Goal: Use online tool/utility: Utilize a website feature to perform a specific function

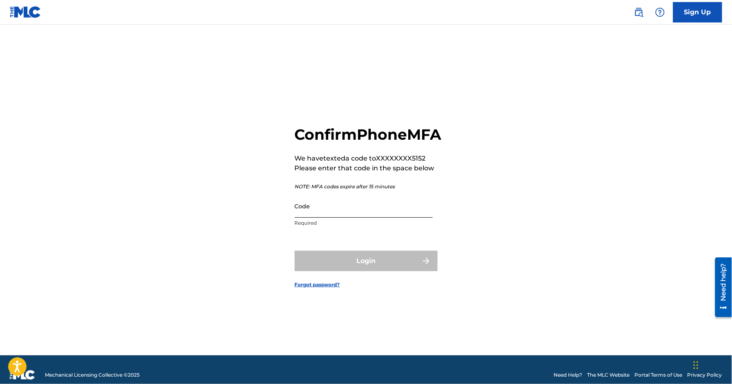
click at [329, 215] on input "Code" at bounding box center [364, 205] width 138 height 23
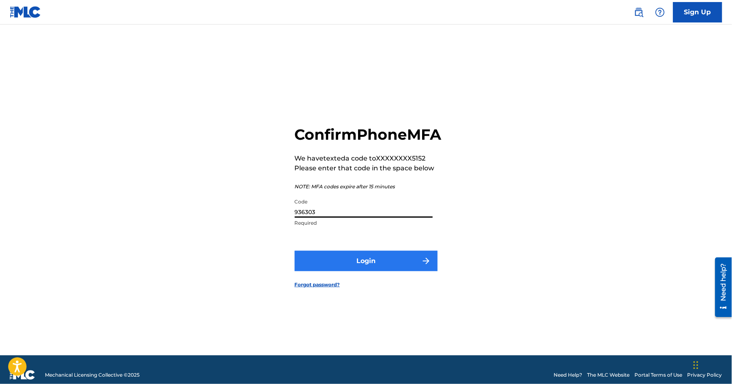
type input "936303"
click at [356, 259] on button "Login" at bounding box center [366, 261] width 143 height 20
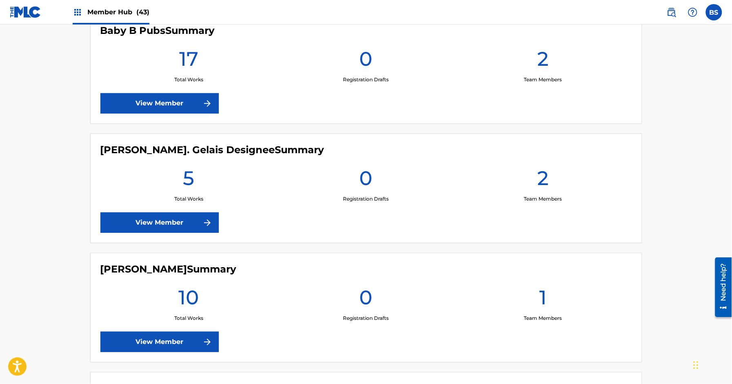
scroll to position [825, 0]
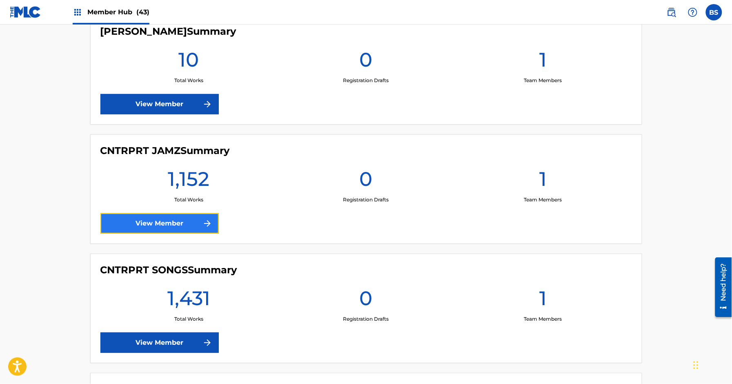
click at [176, 225] on link "View Member" at bounding box center [159, 223] width 118 height 20
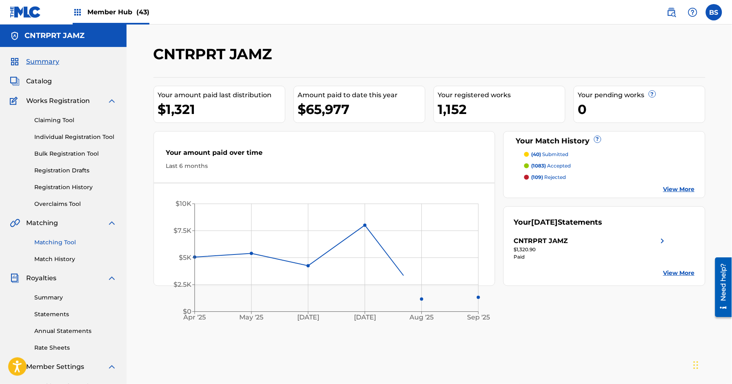
click at [53, 241] on link "Matching Tool" at bounding box center [75, 242] width 82 height 9
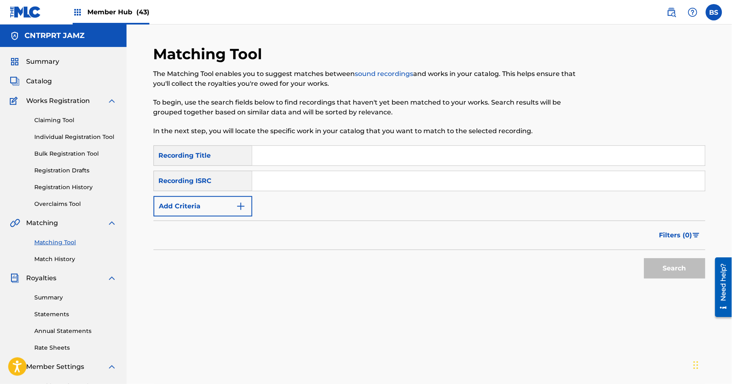
drag, startPoint x: 309, startPoint y: 175, endPoint x: 312, endPoint y: 180, distance: 5.5
click at [309, 175] on input "Search Form" at bounding box center [478, 181] width 452 height 20
paste input "QZES62079885"
drag, startPoint x: 672, startPoint y: 266, endPoint x: 553, endPoint y: 266, distance: 119.1
click at [672, 266] on button "Search" at bounding box center [674, 268] width 61 height 20
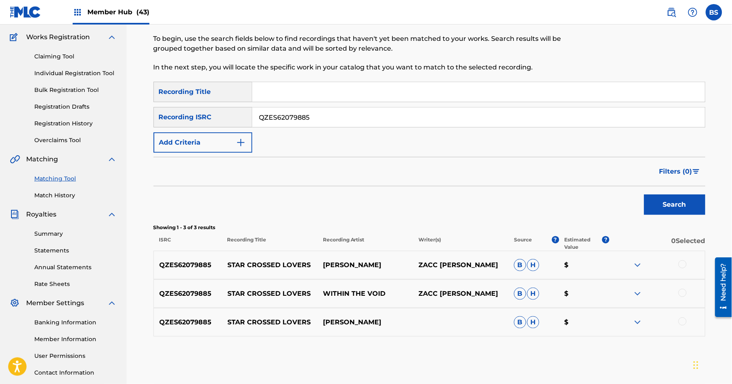
scroll to position [90, 0]
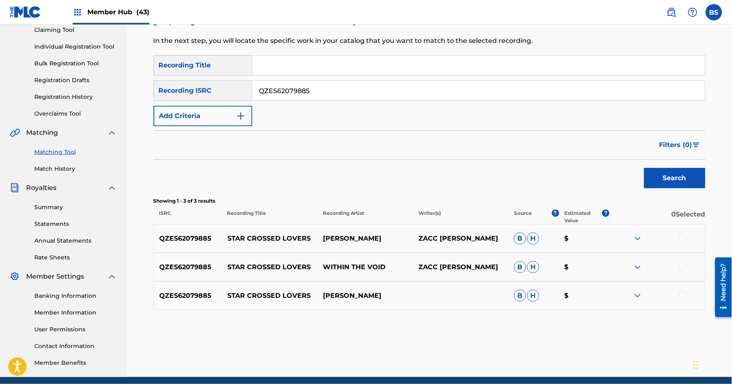
click at [633, 236] on img at bounding box center [637, 238] width 10 height 10
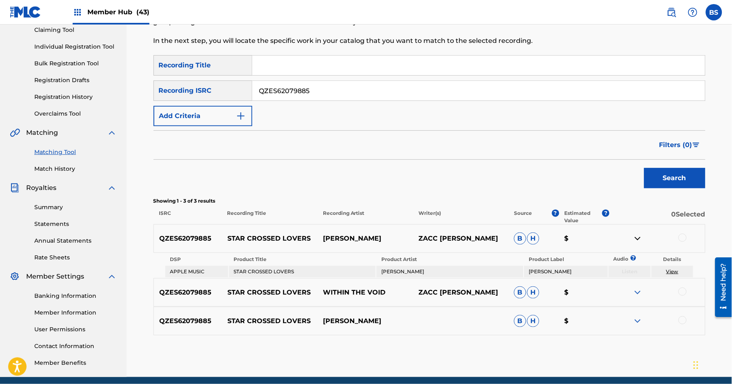
click at [672, 270] on link "View" at bounding box center [672, 271] width 12 height 6
click at [321, 89] on input "QZES62079885" at bounding box center [478, 91] width 452 height 20
paste input "82287941"
click at [683, 174] on button "Search" at bounding box center [674, 178] width 61 height 20
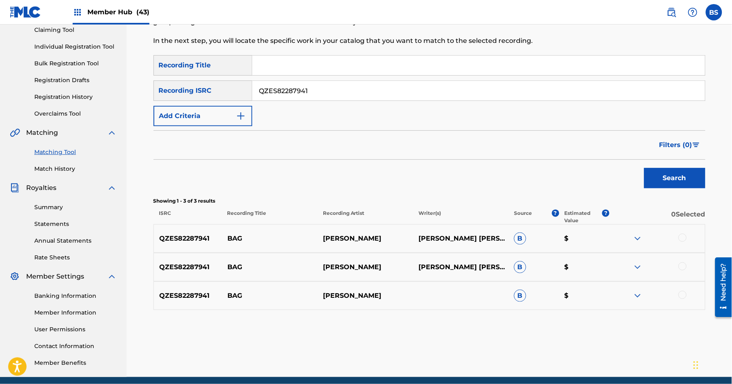
click at [329, 81] on input "QZES82287941" at bounding box center [478, 91] width 452 height 20
click at [329, 82] on input "QZES82287941" at bounding box center [478, 91] width 452 height 20
paste input "95408"
click at [680, 174] on button "Search" at bounding box center [674, 178] width 61 height 20
click at [335, 91] on input "QZES82295408" at bounding box center [478, 91] width 452 height 20
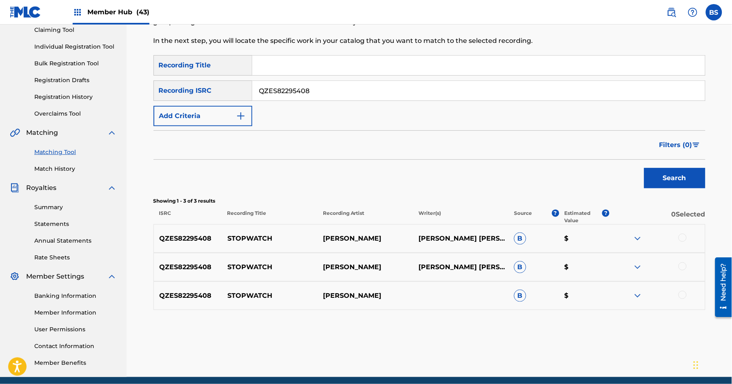
click at [335, 91] on input "QZES82295408" at bounding box center [478, 91] width 452 height 20
paste input "FYX2484847"
click at [679, 180] on button "Search" at bounding box center [674, 178] width 61 height 20
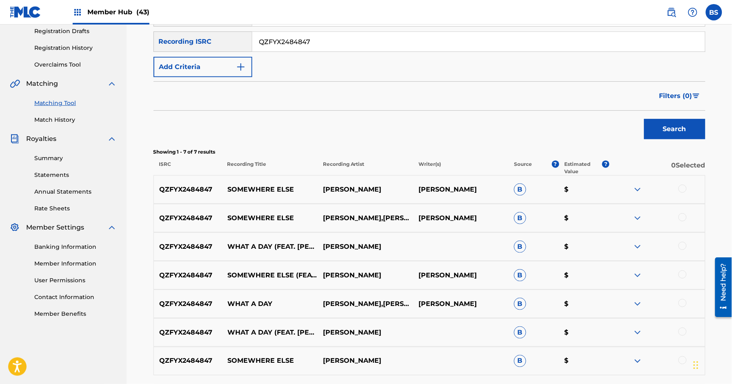
scroll to position [118, 0]
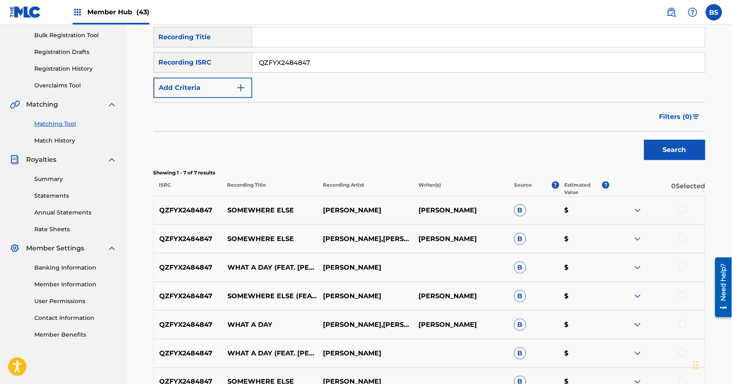
click at [332, 55] on input "QZFYX2484847" at bounding box center [478, 63] width 452 height 20
paste input "Z2199562"
drag, startPoint x: 689, startPoint y: 148, endPoint x: 683, endPoint y: 144, distance: 7.3
click at [689, 148] on button "Search" at bounding box center [674, 150] width 61 height 20
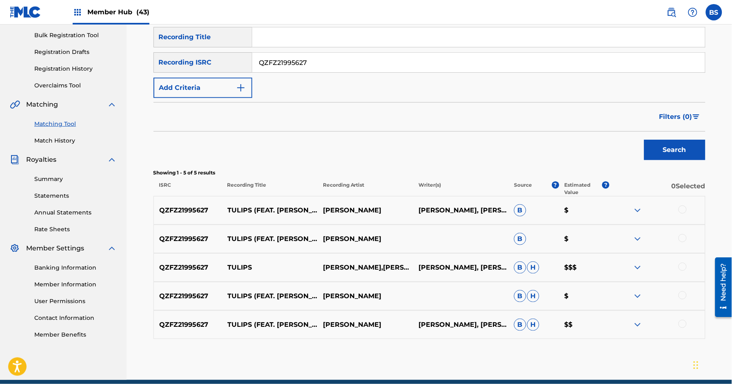
scroll to position [153, 0]
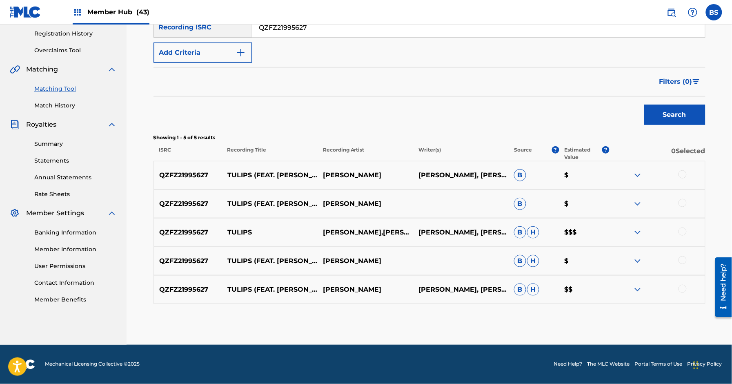
click at [319, 31] on input "QZFZ21995627" at bounding box center [478, 28] width 452 height 20
paste input "JG51940710"
drag, startPoint x: 682, startPoint y: 115, endPoint x: 616, endPoint y: 116, distance: 65.3
click at [682, 115] on button "Search" at bounding box center [674, 114] width 61 height 20
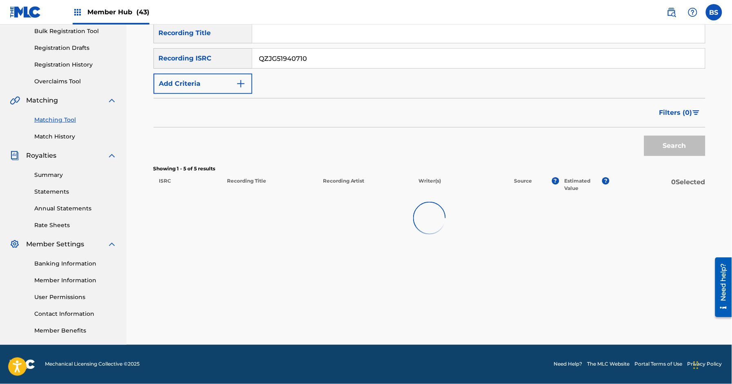
scroll to position [125, 0]
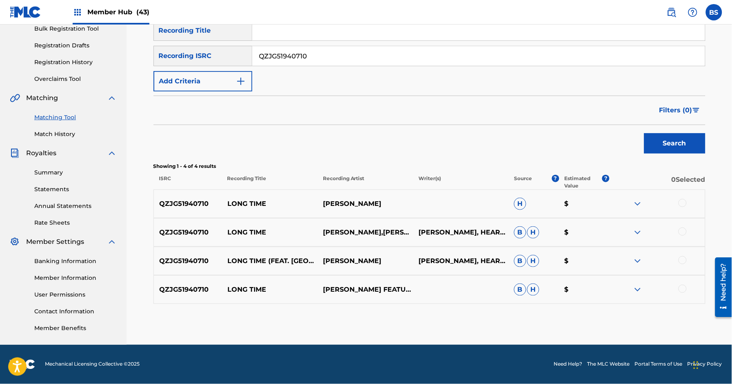
click at [344, 62] on input "QZJG51940710" at bounding box center [478, 56] width 452 height 20
paste input "K6G2489029"
click at [685, 146] on button "Search" at bounding box center [674, 143] width 61 height 20
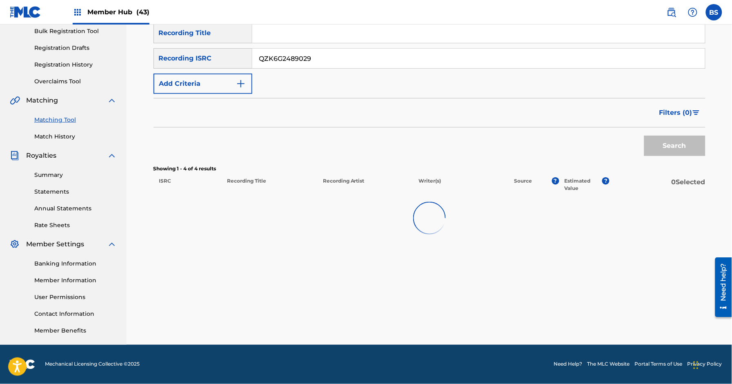
scroll to position [122, 0]
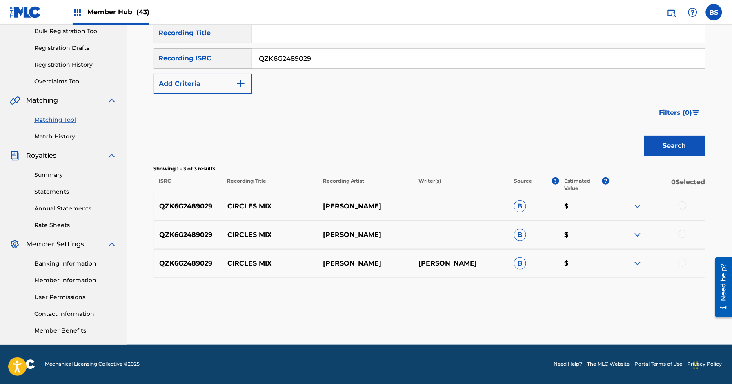
click at [290, 60] on input "QZK6G2489029" at bounding box center [478, 59] width 452 height 20
paste input "H2253914"
click at [674, 139] on button "Search" at bounding box center [674, 145] width 61 height 20
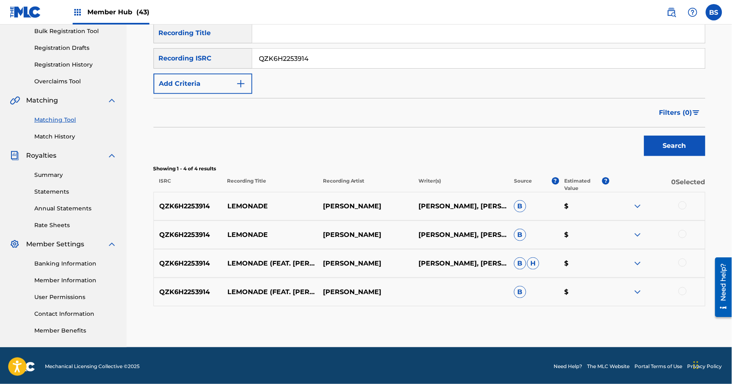
click at [293, 51] on input "QZK6H2253914" at bounding box center [478, 59] width 452 height 20
paste input "J2110570"
click at [673, 143] on button "Search" at bounding box center [674, 145] width 61 height 20
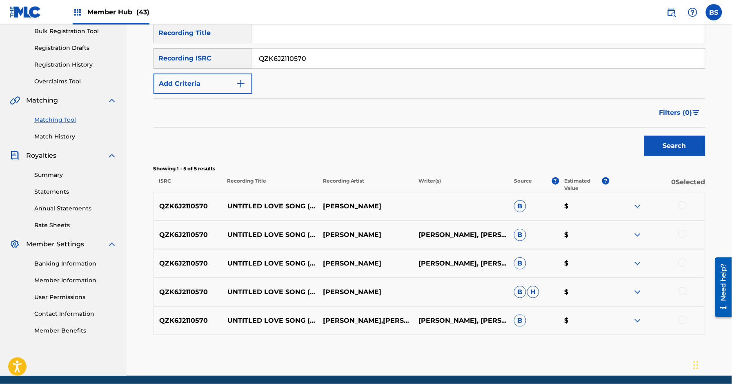
click at [284, 52] on input "QZK6J2110570" at bounding box center [478, 59] width 452 height 20
paste input "JRB1909437"
click at [678, 144] on button "Search" at bounding box center [674, 145] width 61 height 20
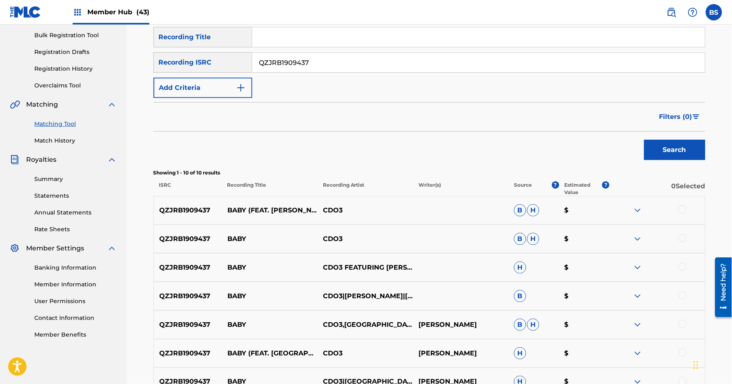
scroll to position [117, 0]
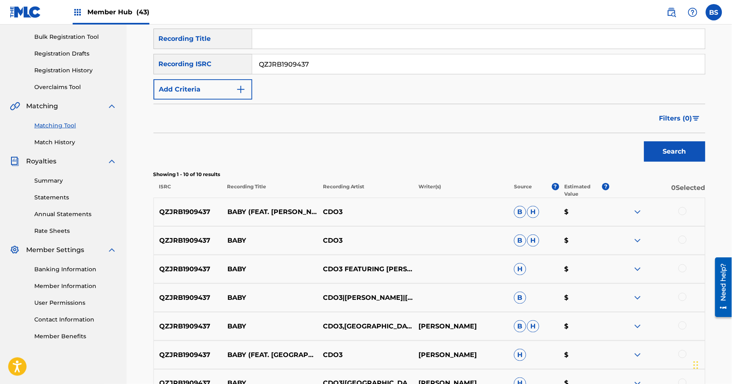
click at [296, 57] on input "QZJRB1909437" at bounding box center [478, 64] width 452 height 20
paste input "K6P219591"
click at [677, 149] on button "Search" at bounding box center [674, 151] width 61 height 20
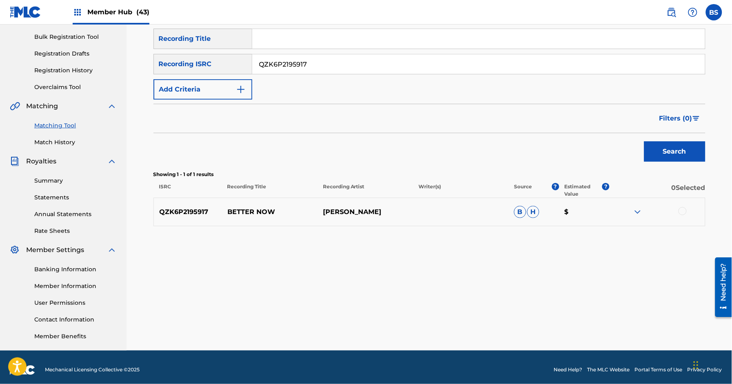
click at [636, 211] on img at bounding box center [637, 212] width 10 height 10
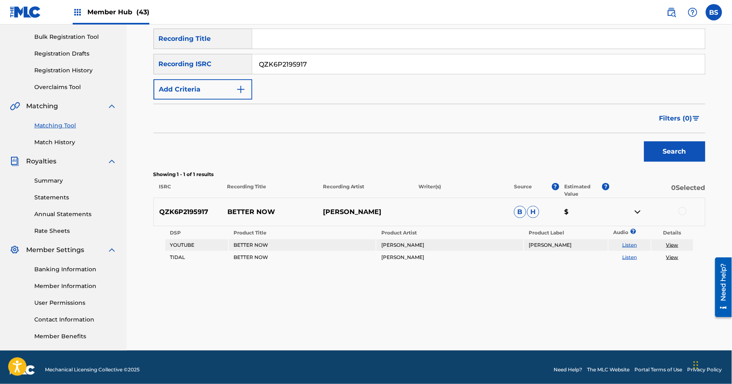
click at [631, 246] on link "Listen" at bounding box center [629, 245] width 15 height 6
click at [291, 65] on input "QZK6P2195917" at bounding box center [478, 64] width 452 height 20
paste input "PLS2334890"
click at [683, 151] on button "Search" at bounding box center [674, 151] width 61 height 20
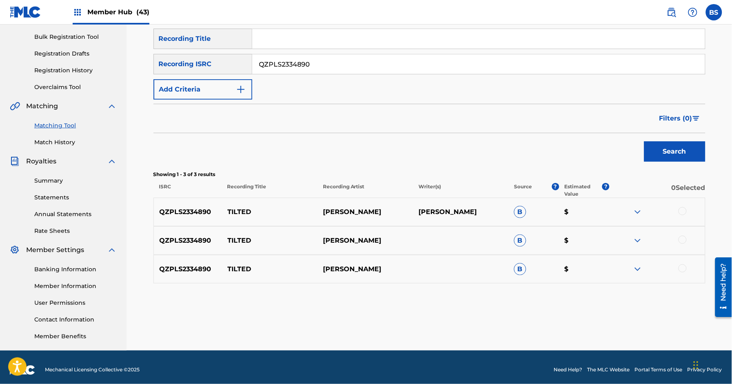
click at [315, 58] on input "QZPLS2334890" at bounding box center [478, 64] width 452 height 20
paste input "TAU2362417"
click at [661, 150] on button "Search" at bounding box center [674, 151] width 61 height 20
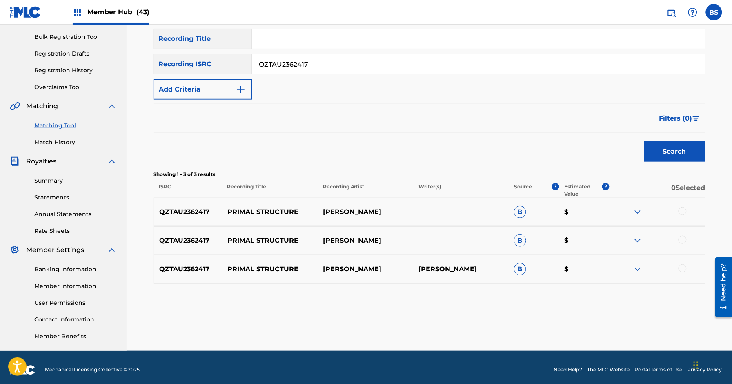
click at [305, 62] on input "QZTAU2362417" at bounding box center [478, 64] width 452 height 20
paste input "TCACW1620719"
drag, startPoint x: 649, startPoint y: 135, endPoint x: 662, endPoint y: 149, distance: 18.2
click at [654, 138] on div "Search" at bounding box center [672, 149] width 65 height 33
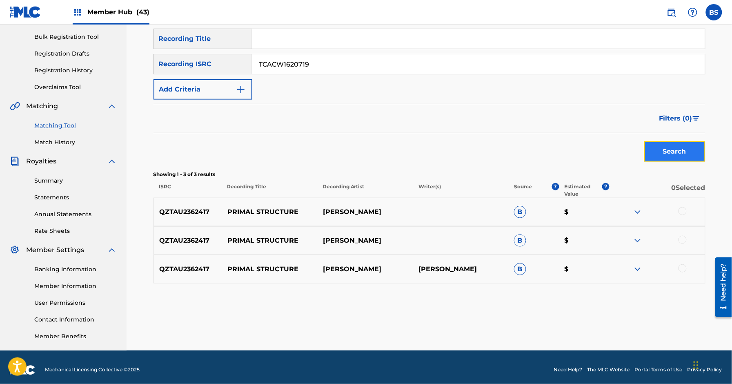
click at [662, 149] on button "Search" at bounding box center [674, 151] width 61 height 20
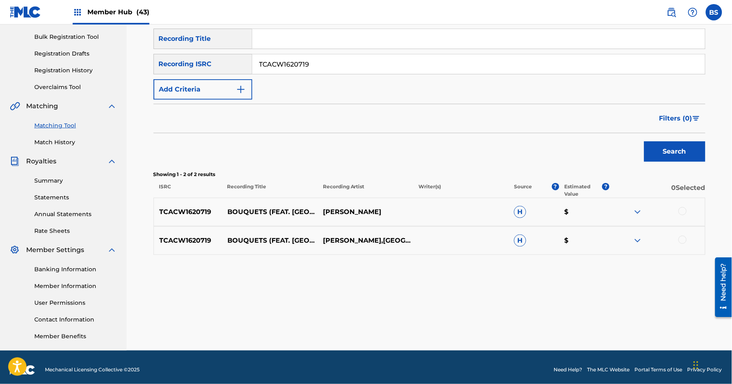
click at [636, 213] on img at bounding box center [637, 212] width 10 height 10
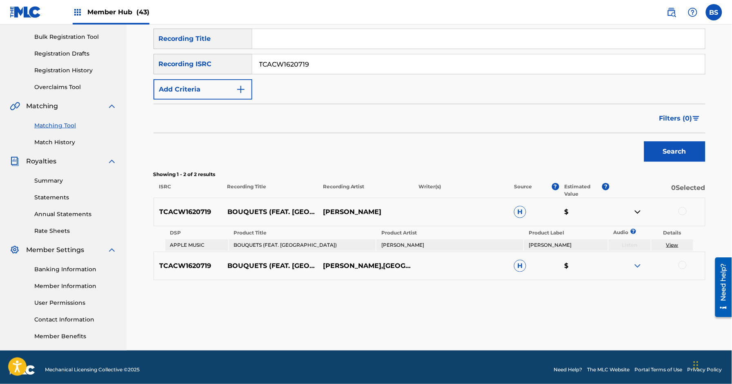
click at [636, 213] on img at bounding box center [637, 212] width 10 height 10
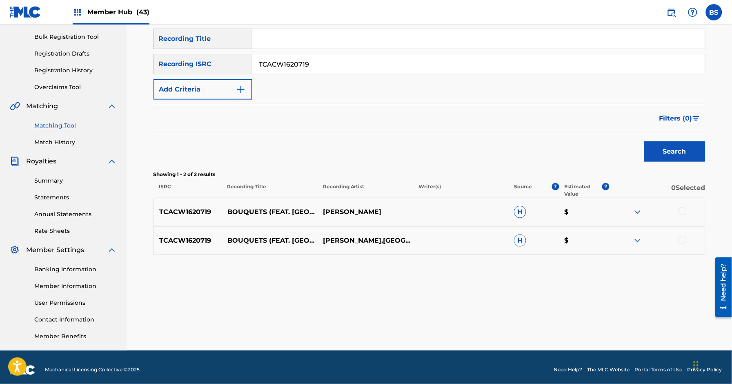
click at [635, 239] on img at bounding box center [637, 240] width 10 height 10
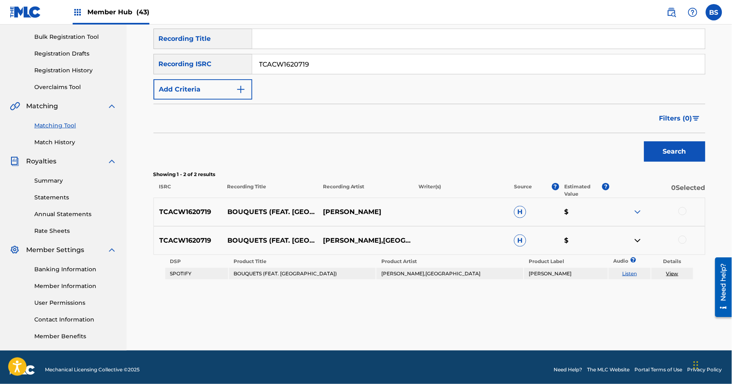
click at [633, 275] on link "Listen" at bounding box center [629, 273] width 15 height 6
click at [298, 57] on input "TCACW1620719" at bounding box center [478, 64] width 452 height 20
paste input "USCGH2422035"
drag, startPoint x: 694, startPoint y: 151, endPoint x: 689, endPoint y: 151, distance: 4.9
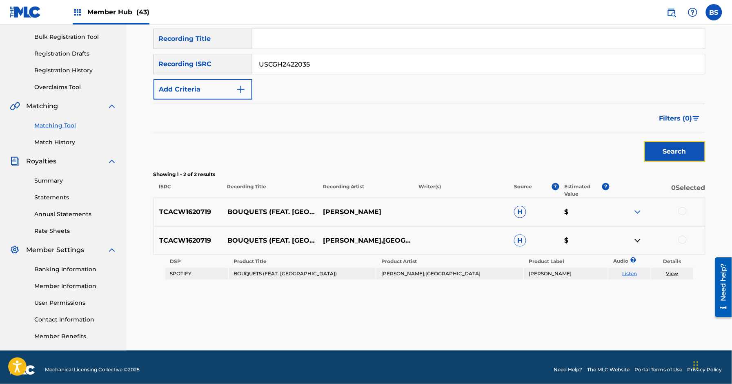
click at [694, 151] on button "Search" at bounding box center [674, 151] width 61 height 20
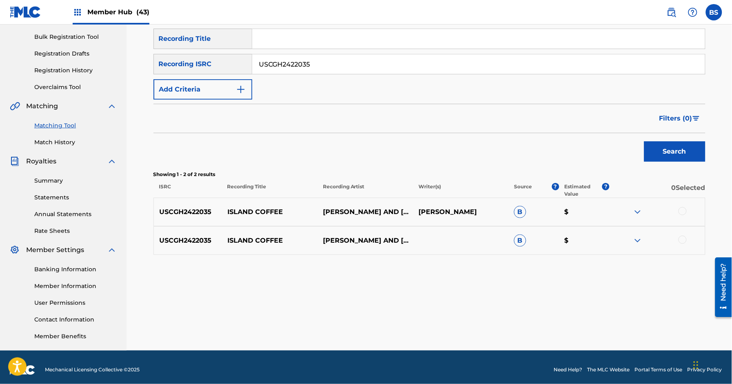
click at [289, 67] on input "USCGH2422035" at bounding box center [478, 64] width 452 height 20
paste input "T8K1767491"
click at [683, 148] on button "Search" at bounding box center [674, 151] width 61 height 20
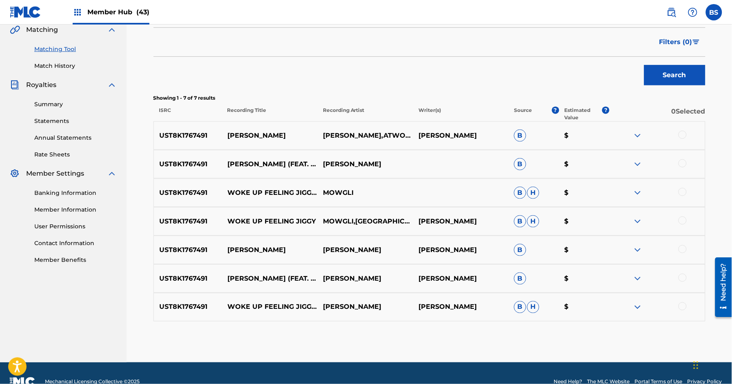
scroll to position [211, 0]
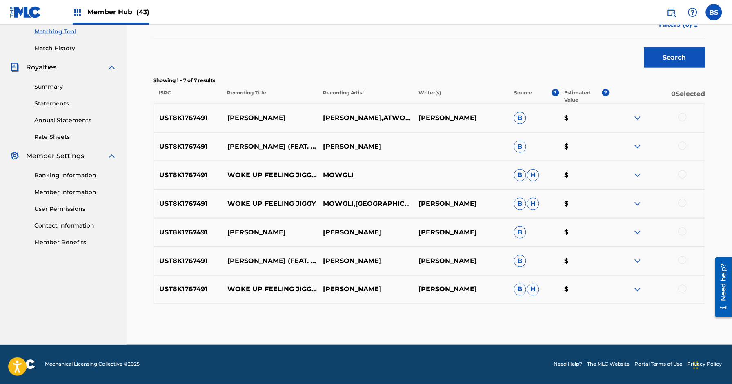
click at [638, 117] on img at bounding box center [637, 118] width 10 height 10
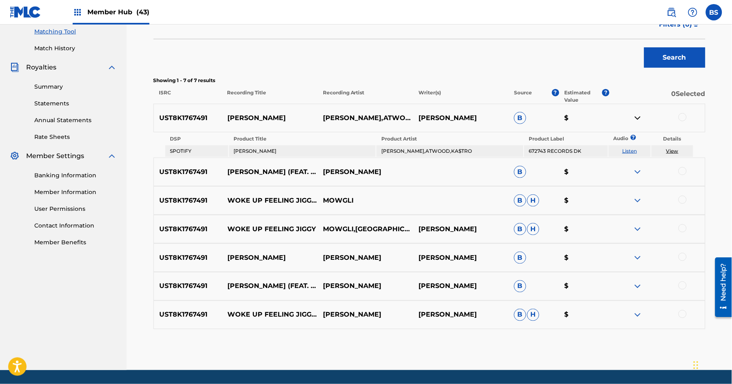
click at [628, 150] on link "Listen" at bounding box center [629, 151] width 15 height 6
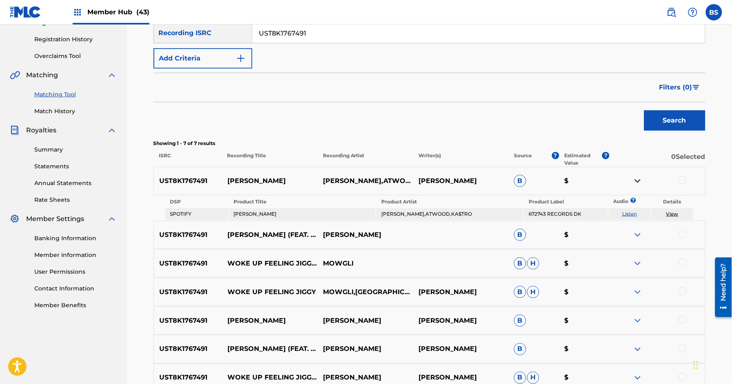
scroll to position [142, 0]
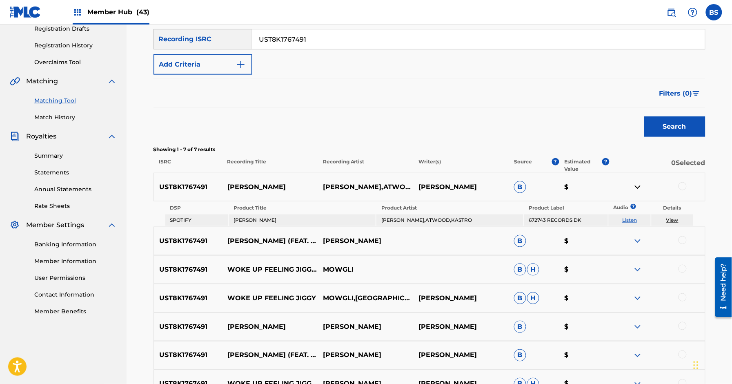
click at [292, 40] on input "UST8K1767491" at bounding box center [478, 39] width 452 height 20
paste input "C30733364"
click at [674, 126] on button "Search" at bounding box center [674, 126] width 61 height 20
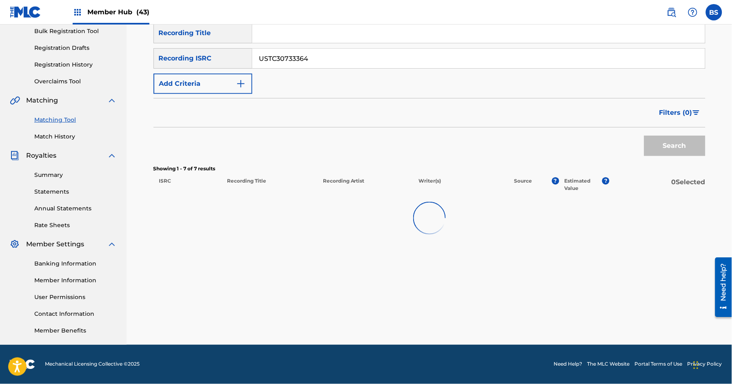
scroll to position [122, 0]
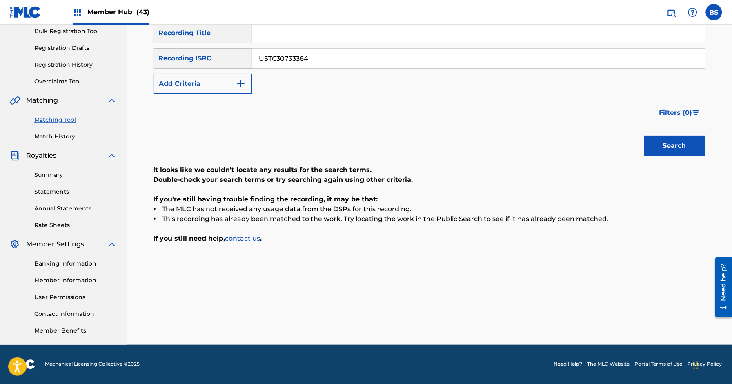
click at [296, 57] on input "USTC30733364" at bounding box center [478, 59] width 452 height 20
paste input "60804420"
type input "USTC60804420"
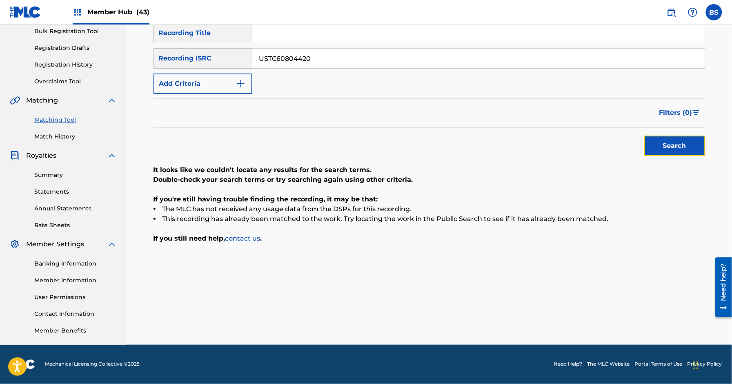
drag, startPoint x: 684, startPoint y: 148, endPoint x: 657, endPoint y: 154, distance: 27.7
click at [684, 148] on button "Search" at bounding box center [674, 145] width 61 height 20
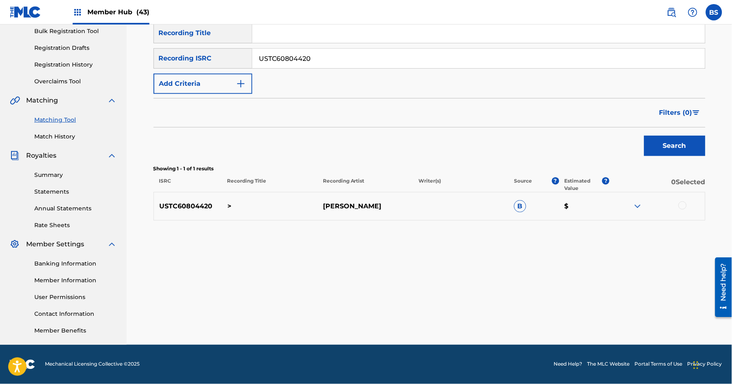
click at [634, 208] on img at bounding box center [637, 206] width 10 height 10
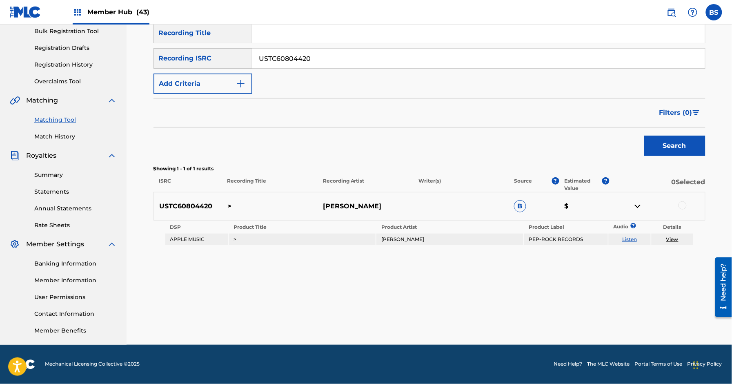
click at [634, 208] on img at bounding box center [637, 206] width 10 height 10
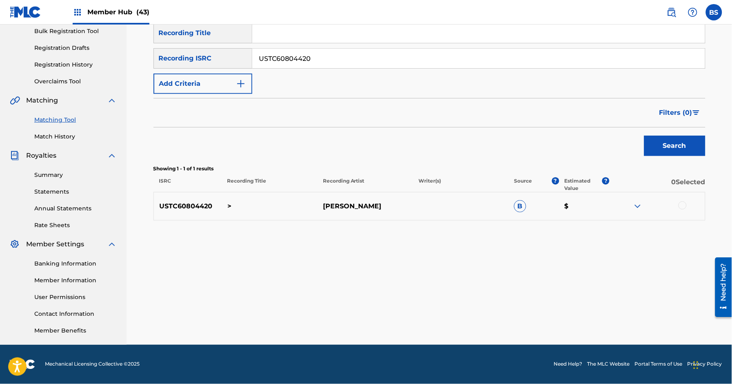
click at [637, 204] on img at bounding box center [637, 206] width 10 height 10
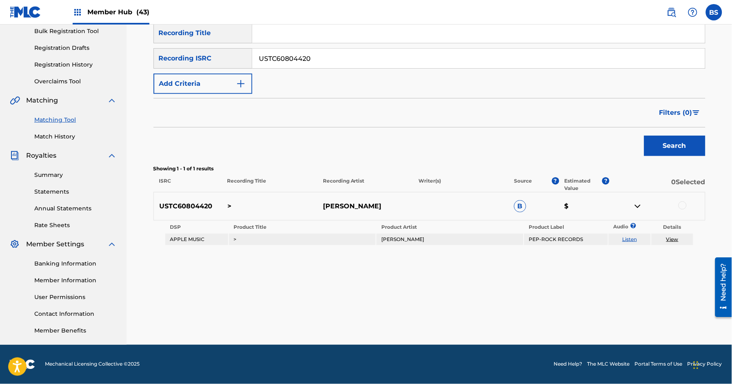
click at [631, 237] on link "Listen" at bounding box center [629, 239] width 15 height 6
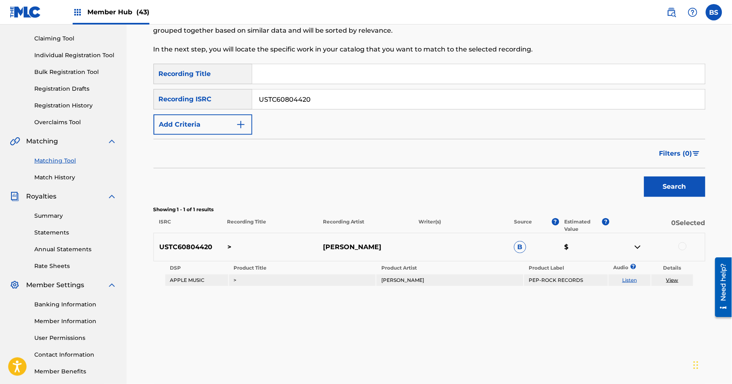
scroll to position [66, 0]
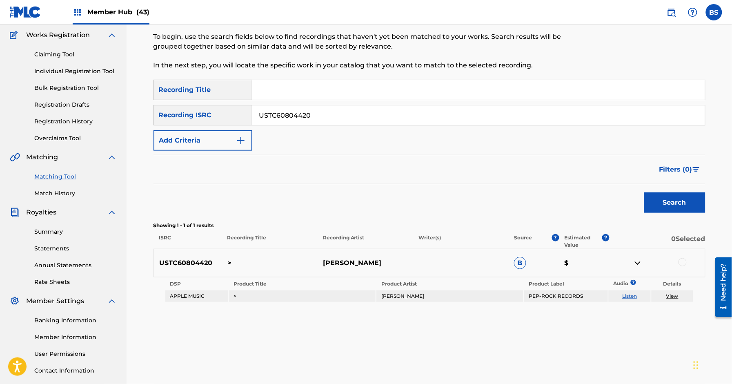
click at [293, 93] on input "Search Form" at bounding box center [478, 90] width 452 height 20
paste input "[PERSON_NAME] [PERSON_NAME] LYRICS CC"
type input "[PERSON_NAME] [PERSON_NAME] LYRICS CC"
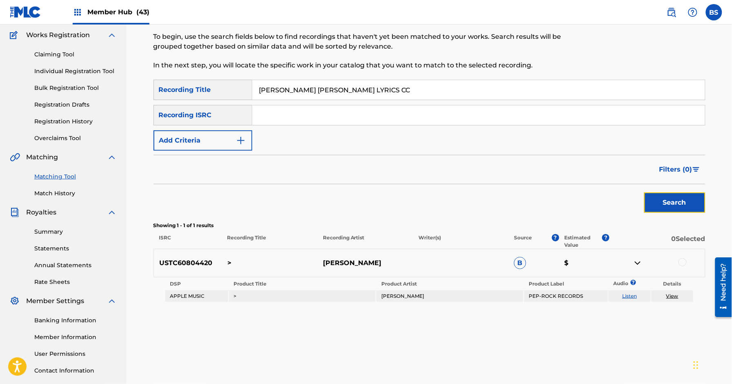
click at [665, 204] on button "Search" at bounding box center [674, 202] width 61 height 20
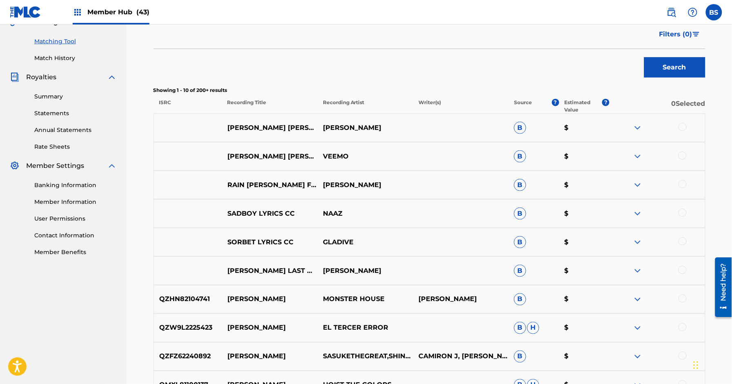
scroll to position [208, 0]
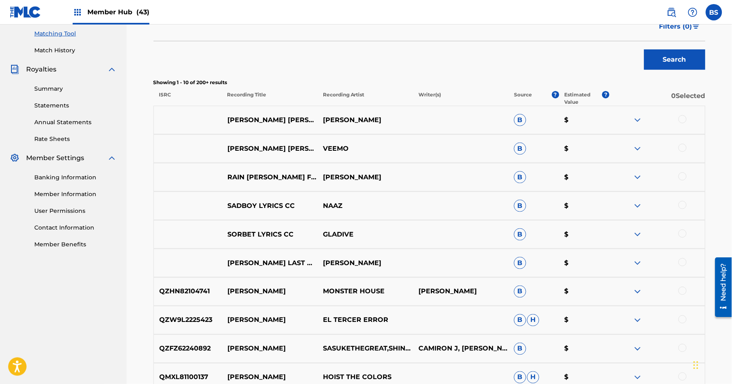
click at [637, 120] on img at bounding box center [637, 120] width 10 height 10
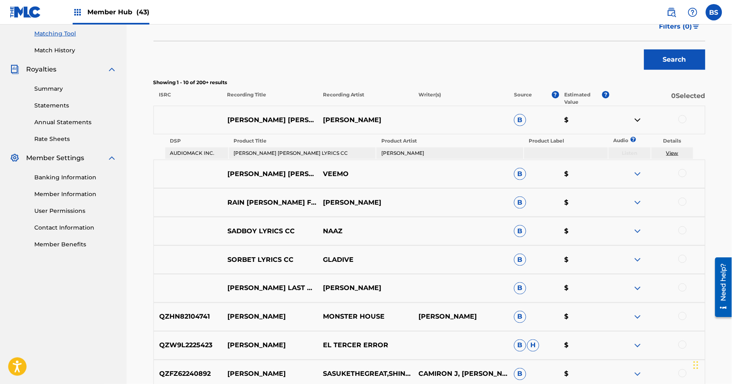
click at [636, 120] on img at bounding box center [637, 120] width 10 height 10
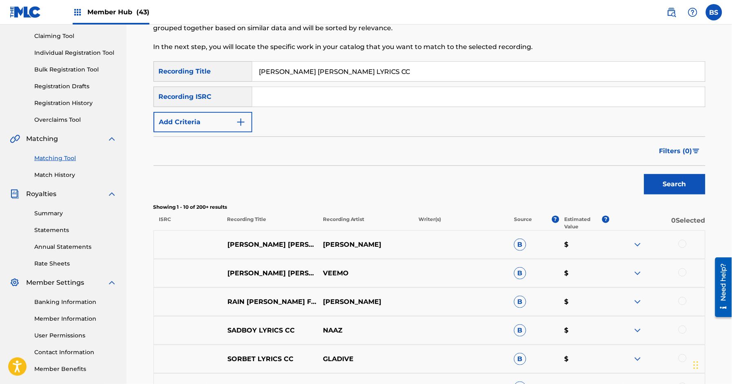
scroll to position [72, 0]
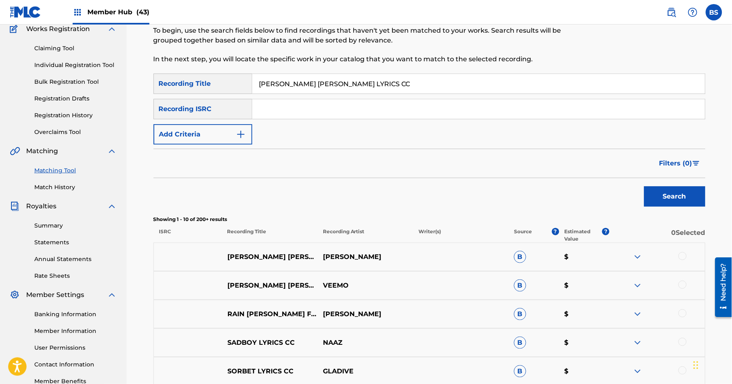
click at [310, 80] on input "[PERSON_NAME] [PERSON_NAME] LYRICS CC" at bounding box center [478, 84] width 452 height 20
paste input "LAST WEEK FT LIMBO PROD BY [PERSON_NAME]"
click at [686, 197] on button "Search" at bounding box center [674, 196] width 61 height 20
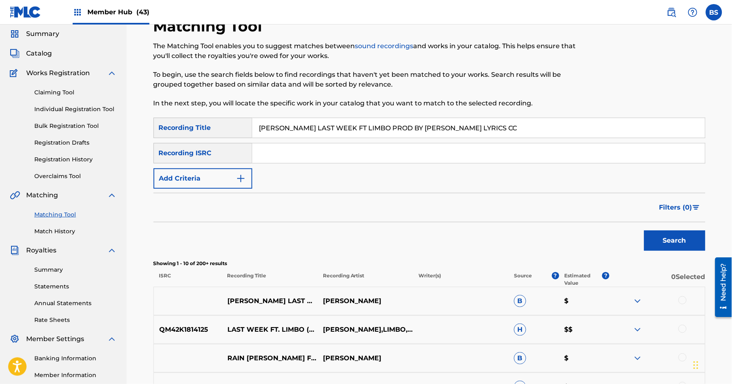
scroll to position [0, 0]
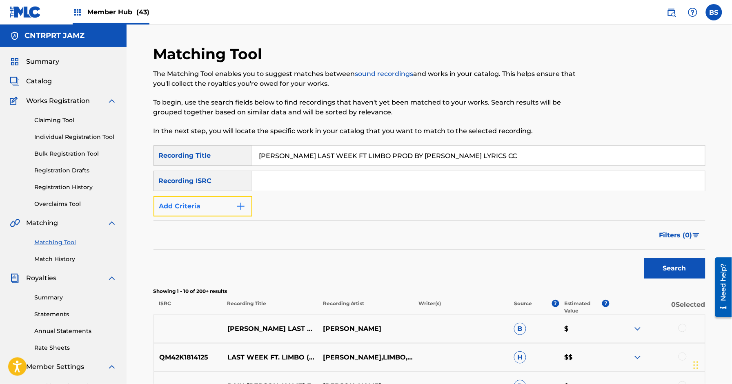
click at [203, 201] on button "Add Criteria" at bounding box center [202, 206] width 99 height 20
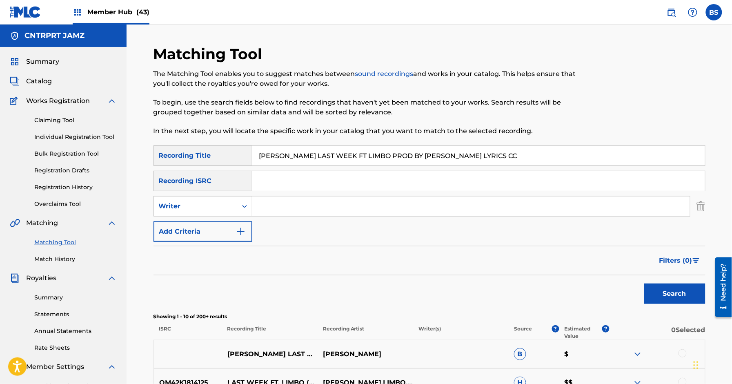
click at [300, 148] on input "[PERSON_NAME] LAST WEEK FT LIMBO PROD BY [PERSON_NAME] LYRICS CC" at bounding box center [478, 156] width 452 height 20
paste input "OMEN"
type input "OMEN"
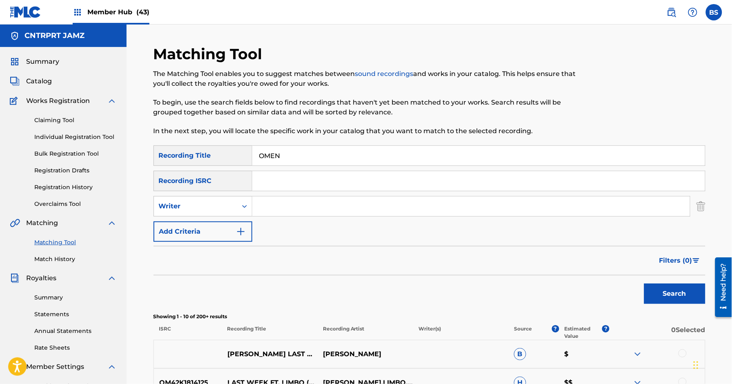
click at [278, 201] on input "Search Form" at bounding box center [470, 206] width 437 height 20
drag, startPoint x: 233, startPoint y: 202, endPoint x: 232, endPoint y: 215, distance: 12.7
click at [234, 203] on div "Writer" at bounding box center [195, 206] width 83 height 16
drag, startPoint x: 222, startPoint y: 226, endPoint x: 244, endPoint y: 217, distance: 23.3
click at [224, 224] on div "Recording Artist" at bounding box center [203, 226] width 98 height 20
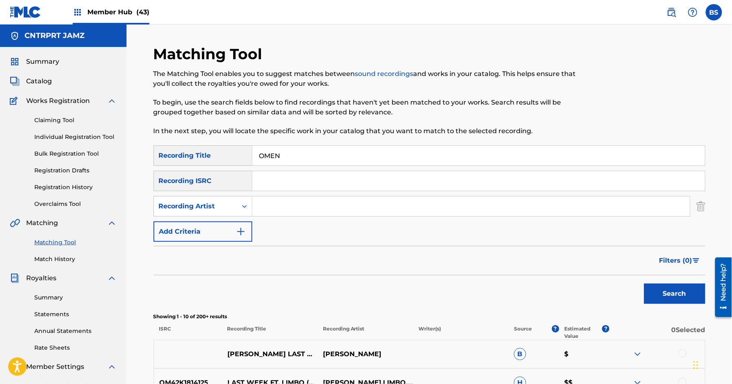
click at [297, 202] on input "Search Form" at bounding box center [470, 206] width 437 height 20
type input "[PERSON_NAME]"
click at [644, 283] on button "Search" at bounding box center [674, 293] width 61 height 20
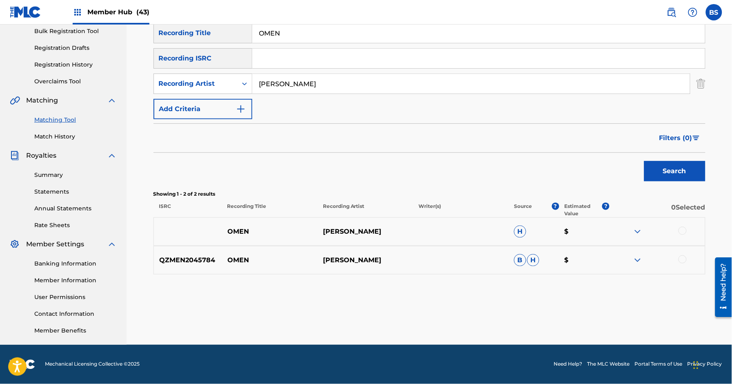
click at [639, 259] on img at bounding box center [637, 260] width 10 height 10
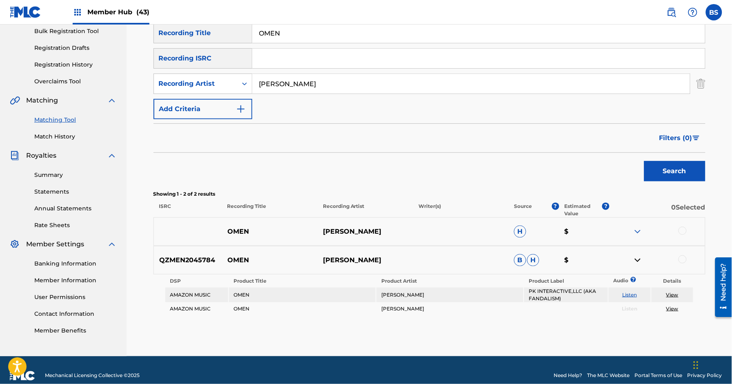
click at [639, 259] on img at bounding box center [637, 260] width 10 height 10
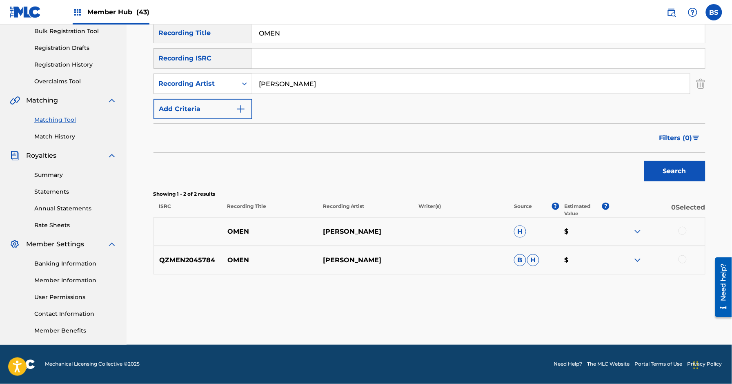
click at [186, 260] on p "QZMEN2045784" at bounding box center [188, 260] width 69 height 10
copy p "QZMEN2045784"
click at [283, 40] on input "OMEN" at bounding box center [478, 33] width 452 height 20
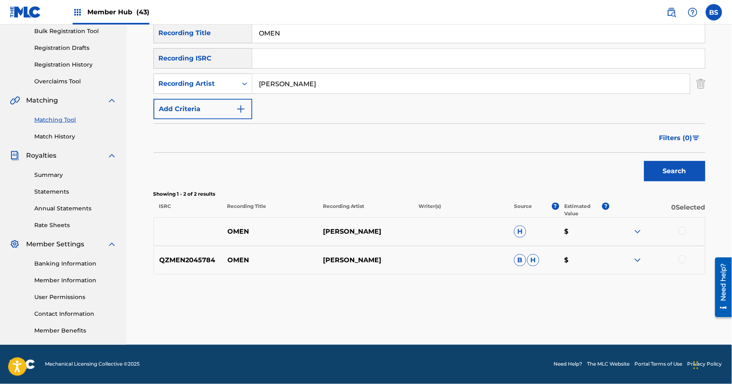
paste input "THEY KNOW"
type input "THEY KNOW"
click at [665, 165] on button "Search" at bounding box center [674, 171] width 61 height 20
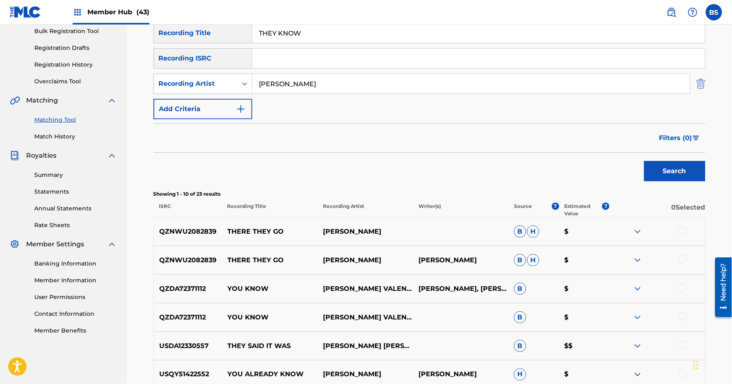
click at [703, 86] on img "Search Form" at bounding box center [700, 83] width 9 height 20
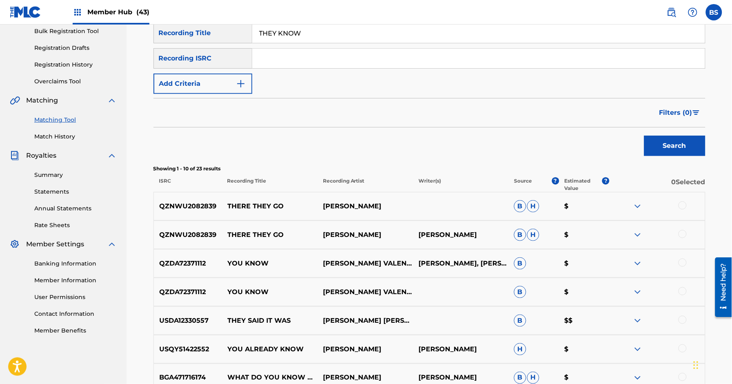
click at [369, 32] on input "THEY KNOW" at bounding box center [478, 33] width 452 height 20
paste input "QZHNC1980752"
click at [644, 135] on button "Search" at bounding box center [674, 145] width 61 height 20
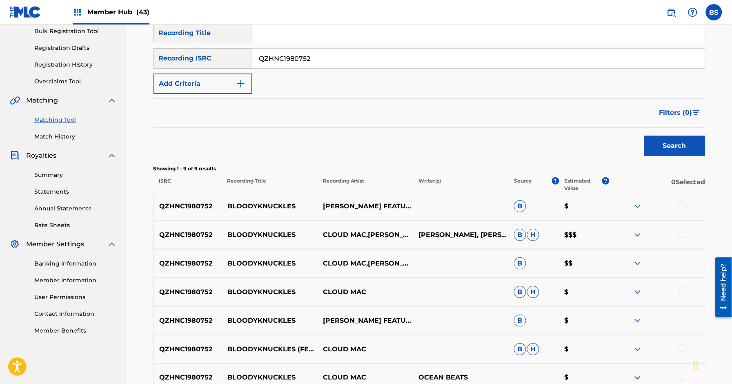
click at [313, 56] on input "QZHNC1980752" at bounding box center [478, 59] width 452 height 20
click at [313, 57] on input "QZHNC1980752" at bounding box center [478, 59] width 452 height 20
paste input "DA81864060"
click at [678, 140] on button "Search" at bounding box center [674, 145] width 61 height 20
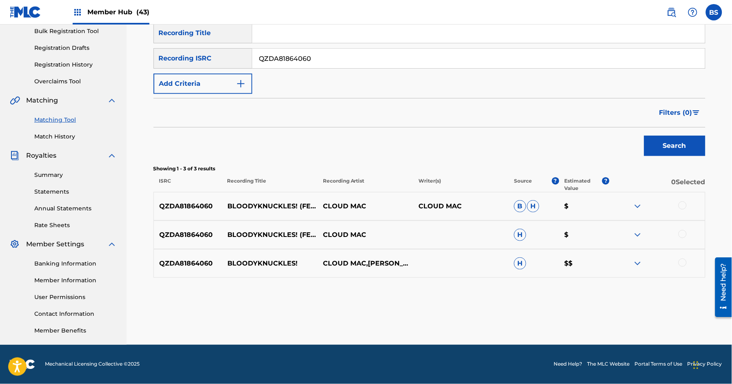
click at [324, 56] on input "QZDA81864060" at bounding box center [478, 59] width 452 height 20
paste input "CA5KR1800277"
type input "CA5KR1800277"
click at [678, 152] on button "Search" at bounding box center [674, 145] width 61 height 20
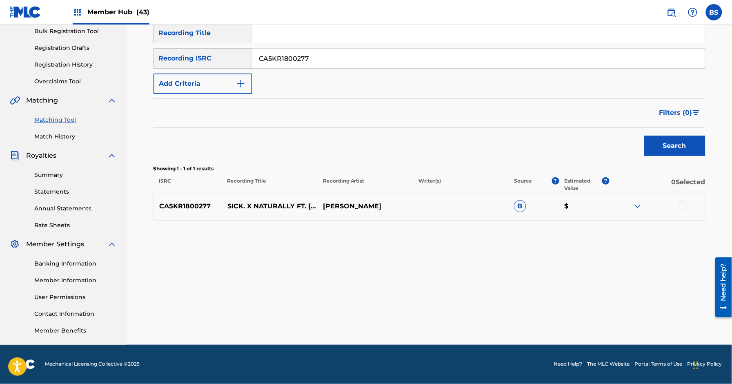
click at [632, 205] on img at bounding box center [637, 206] width 10 height 10
